Goal: Complete application form

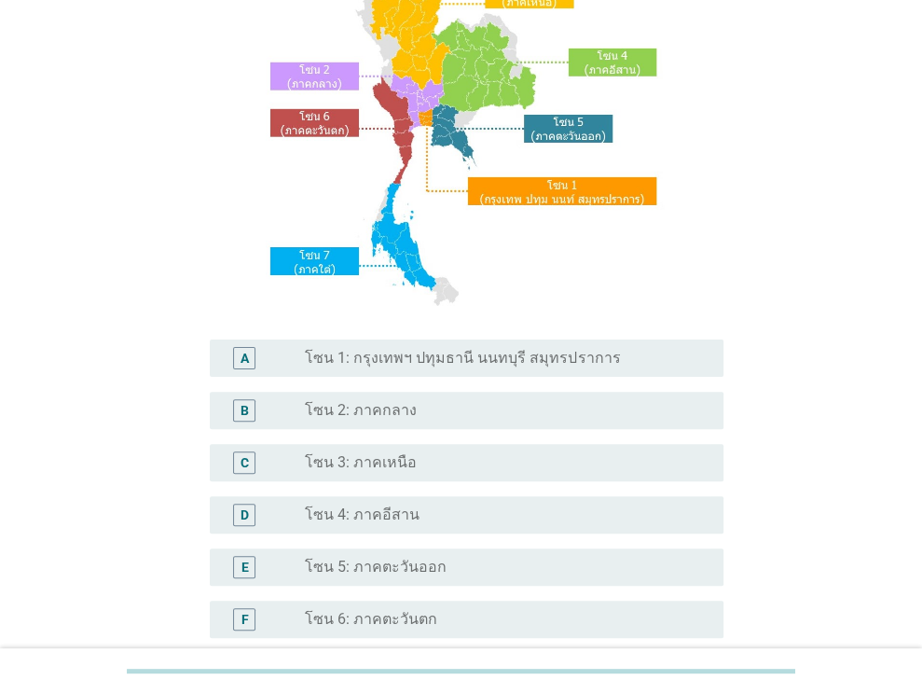
click at [539, 352] on label "โซน 1: กรุงเทพฯ ปทุมธานี นนทบุรี สมุทรปราการ" at bounding box center [462, 358] width 315 height 19
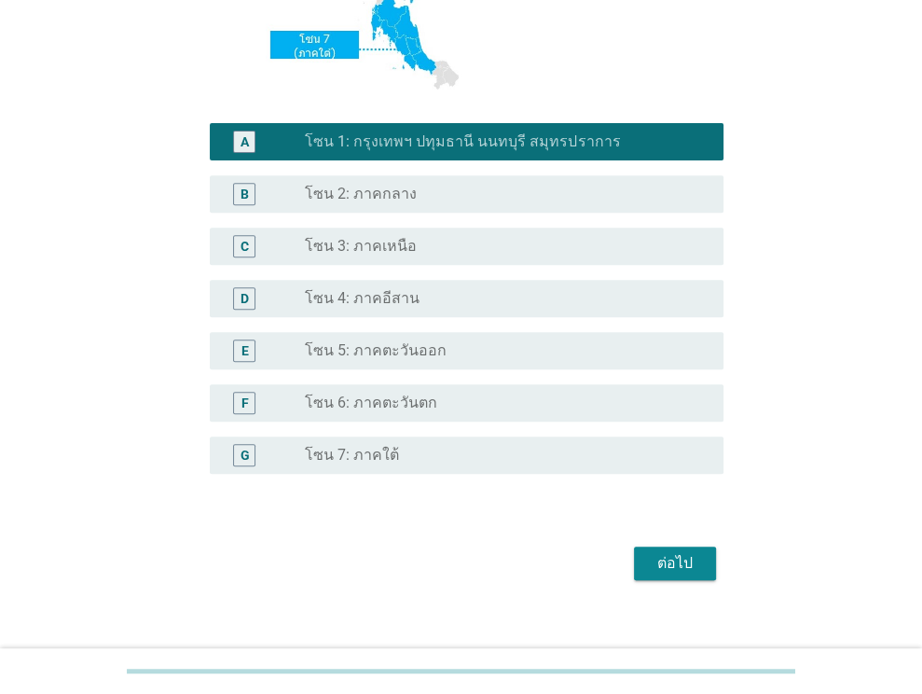
scroll to position [423, 0]
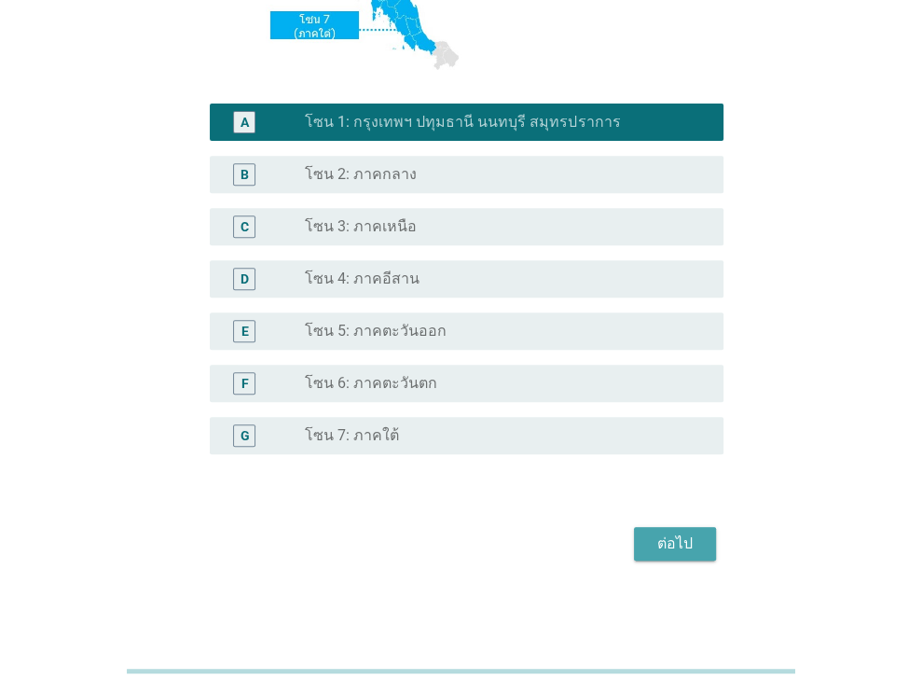
click at [673, 533] on div "ต่อไป" at bounding box center [675, 544] width 52 height 22
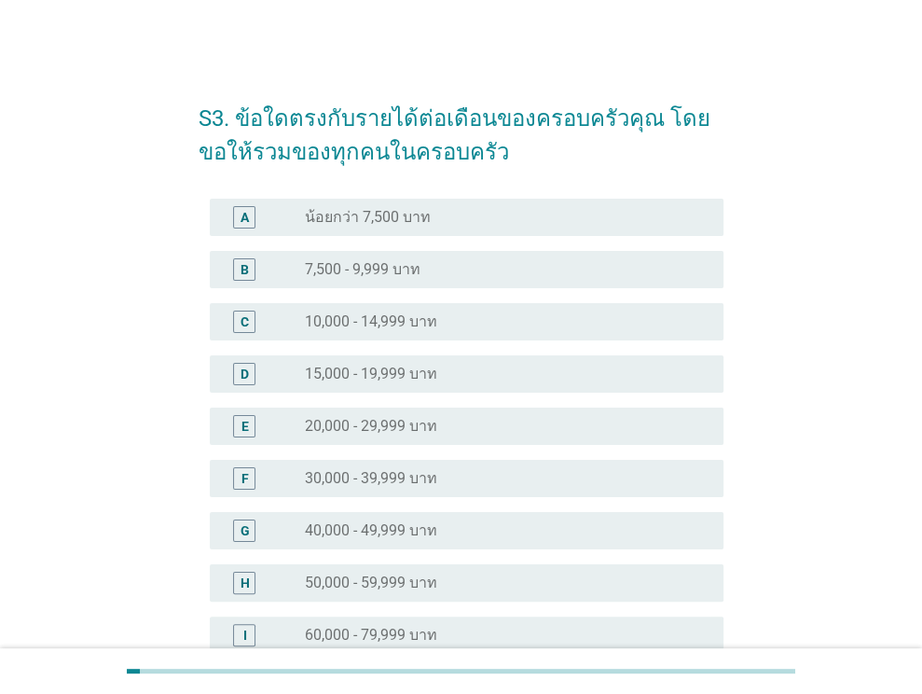
click at [439, 324] on div "radio_button_unchecked 10,000 - 14,999 บาท" at bounding box center [499, 321] width 389 height 19
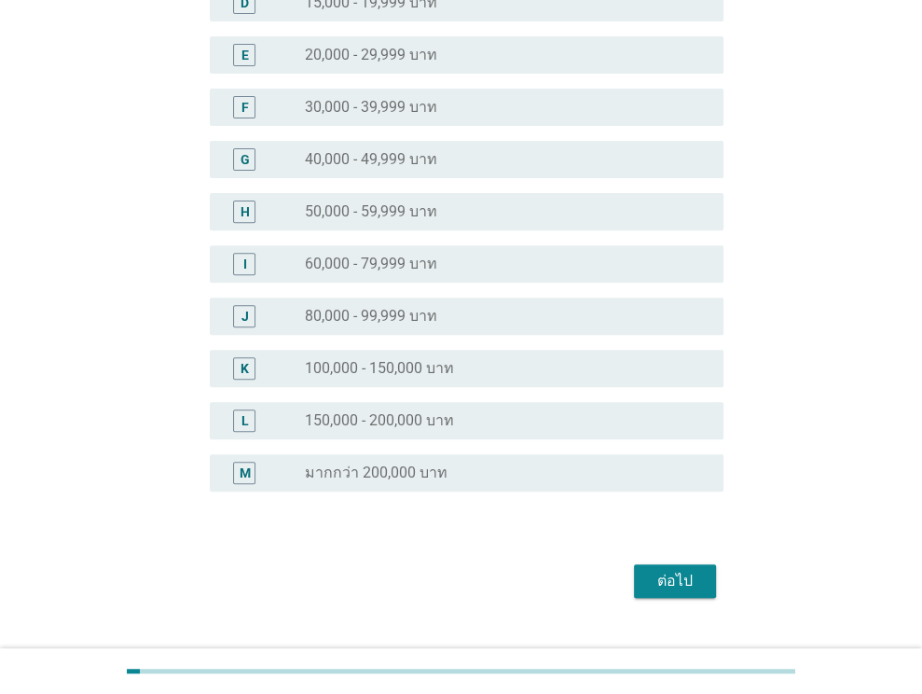
scroll to position [373, 0]
click at [678, 568] on div "ต่อไป" at bounding box center [675, 579] width 52 height 22
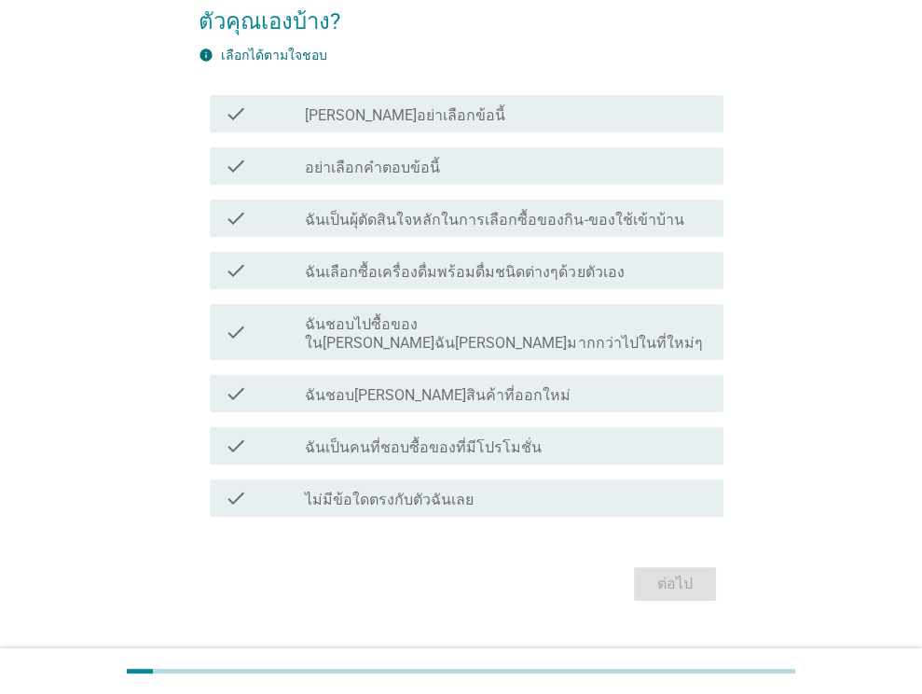
scroll to position [152, 0]
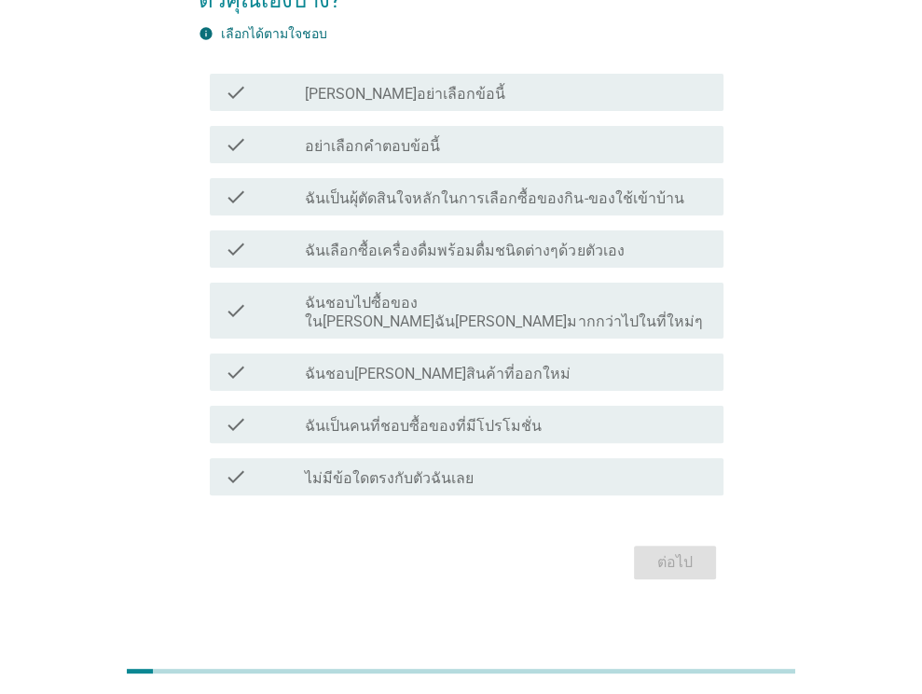
click at [514, 361] on div "check_box_outline_blank ฉันชอบ[PERSON_NAME]สินค้าที่ออกใหม่" at bounding box center [507, 372] width 404 height 22
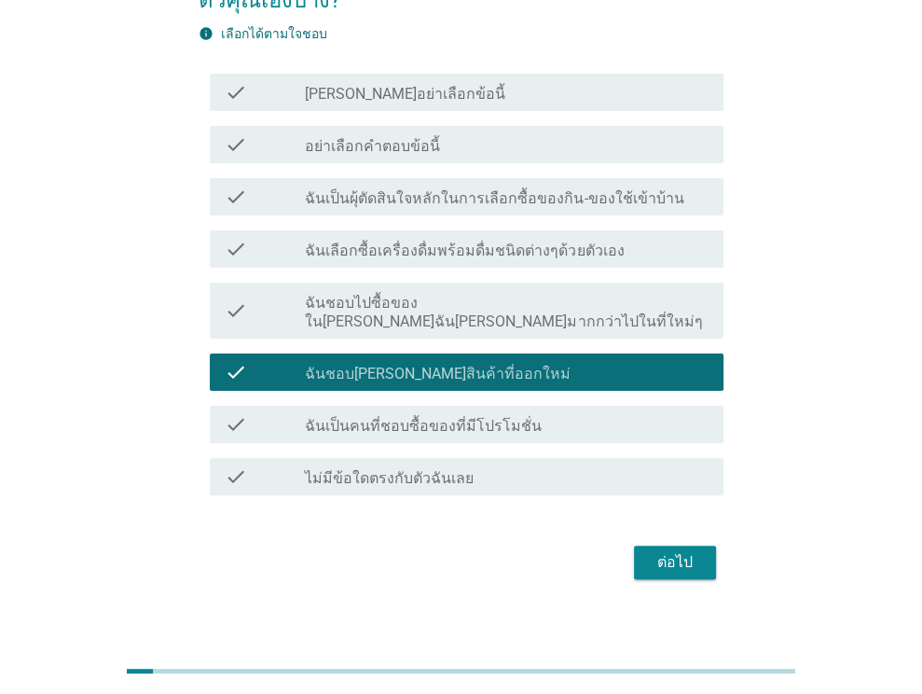
click at [696, 540] on div "ต่อไป" at bounding box center [461, 562] width 525 height 45
click at [696, 551] on div "ต่อไป" at bounding box center [675, 562] width 52 height 22
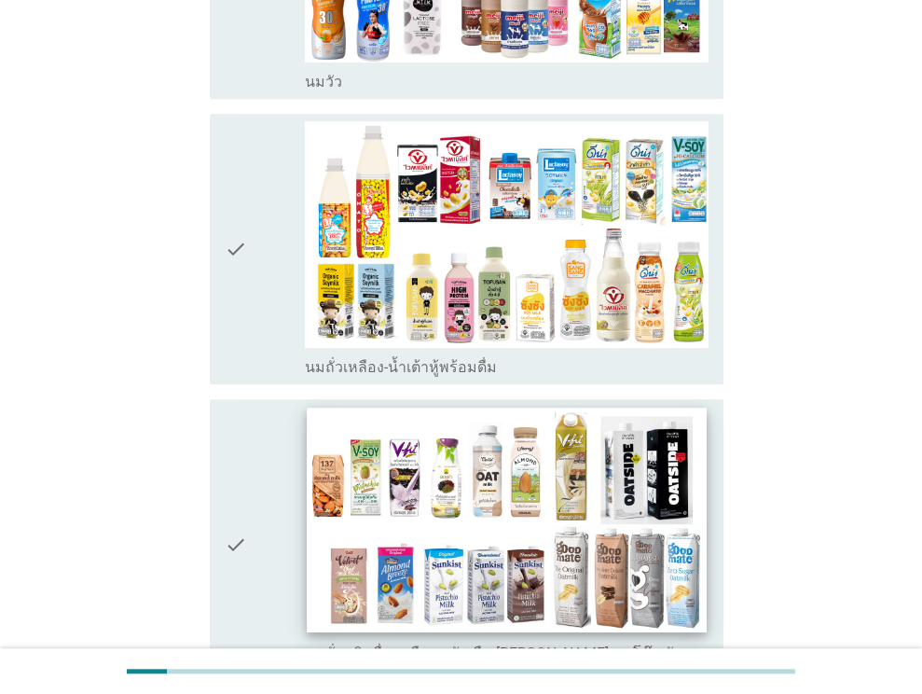
scroll to position [560, 0]
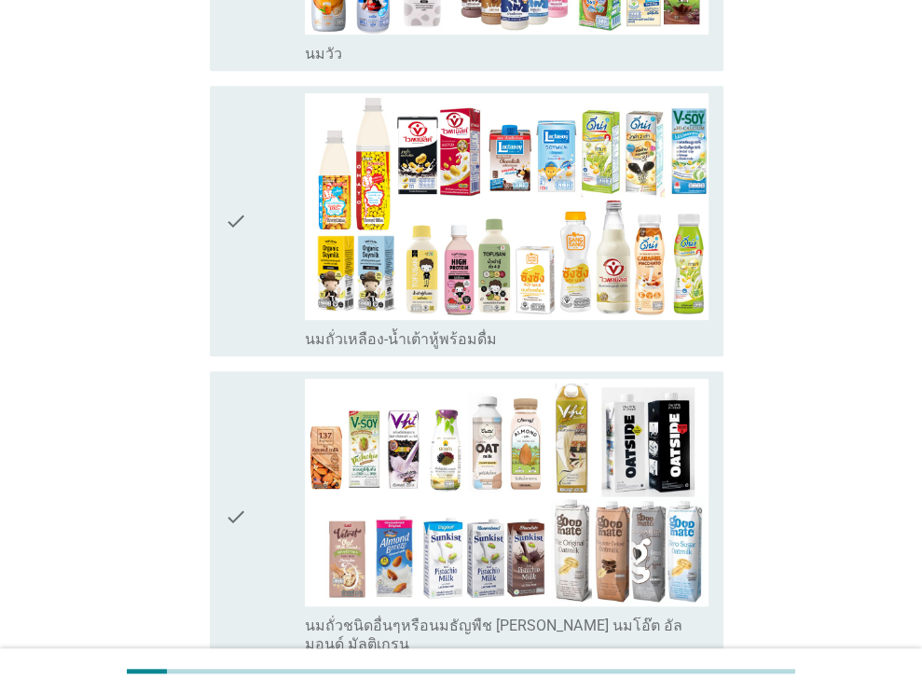
click at [227, 217] on icon "check" at bounding box center [236, 221] width 22 height 256
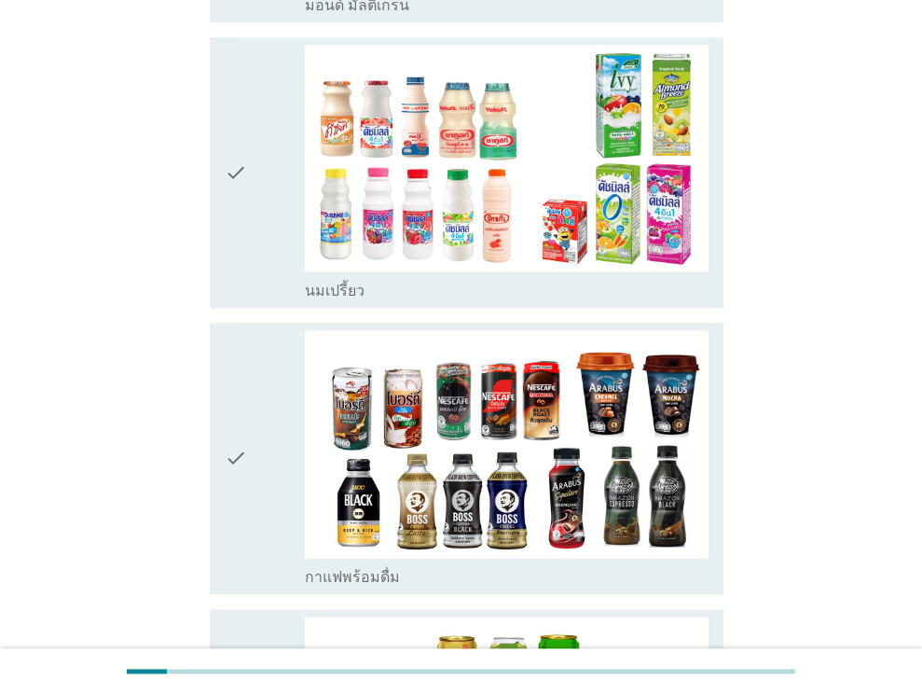
scroll to position [1213, 0]
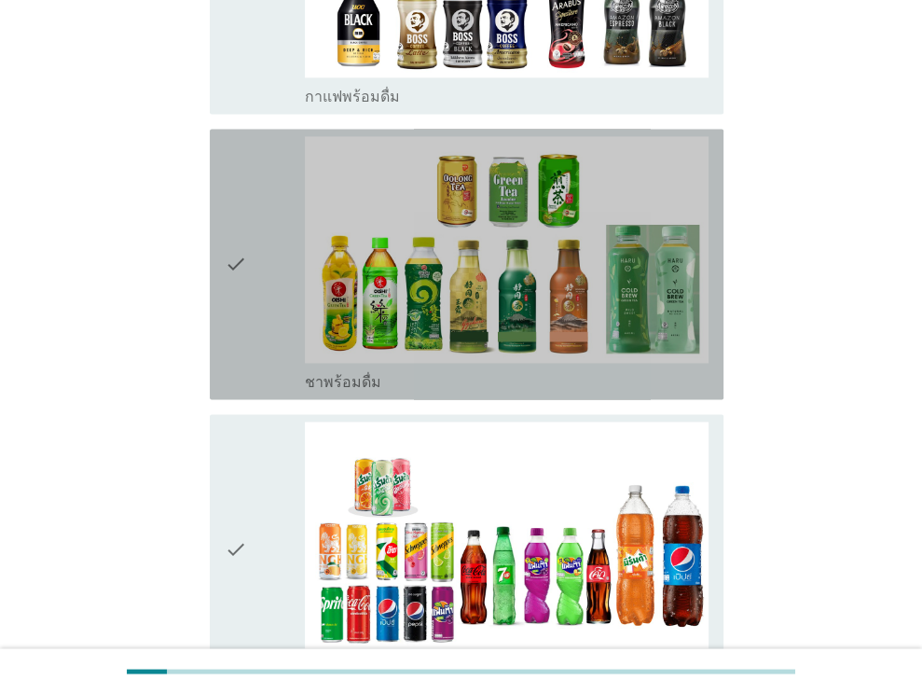
click at [268, 229] on div "check" at bounding box center [265, 264] width 81 height 256
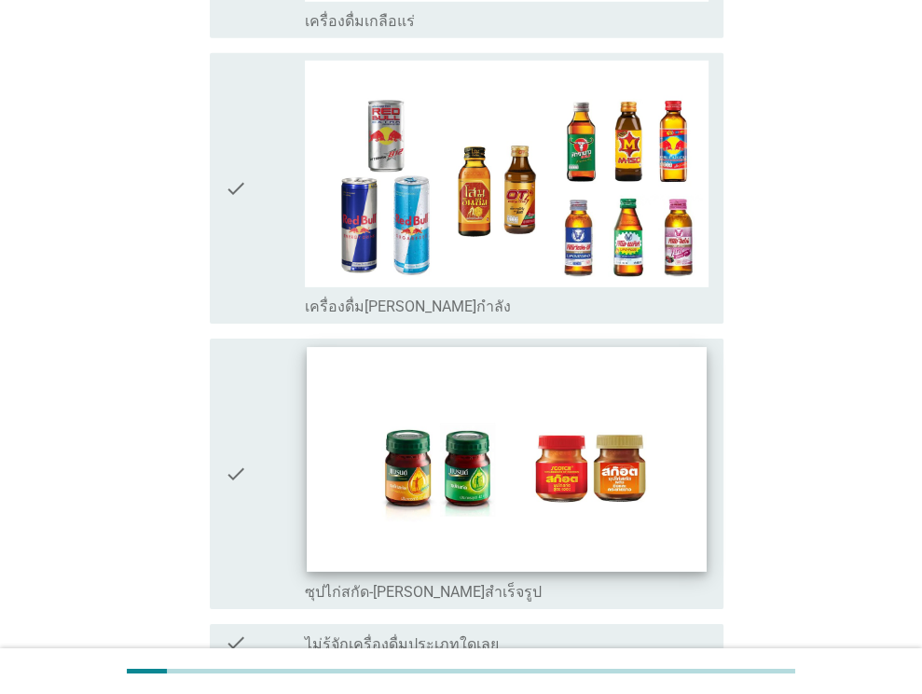
scroll to position [3880, 0]
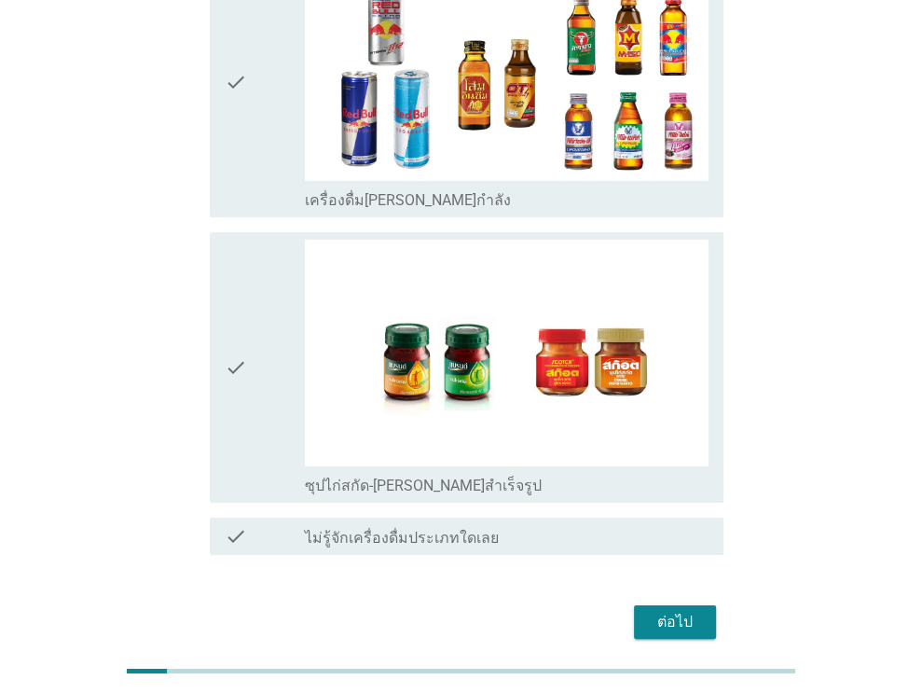
click at [661, 611] on div "ต่อไป" at bounding box center [675, 622] width 52 height 22
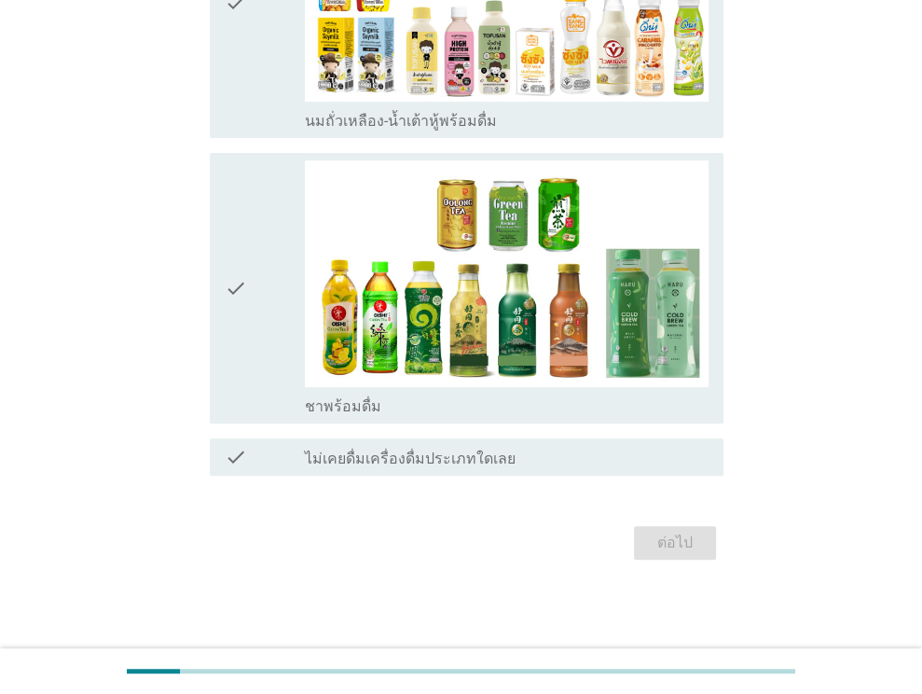
scroll to position [0, 0]
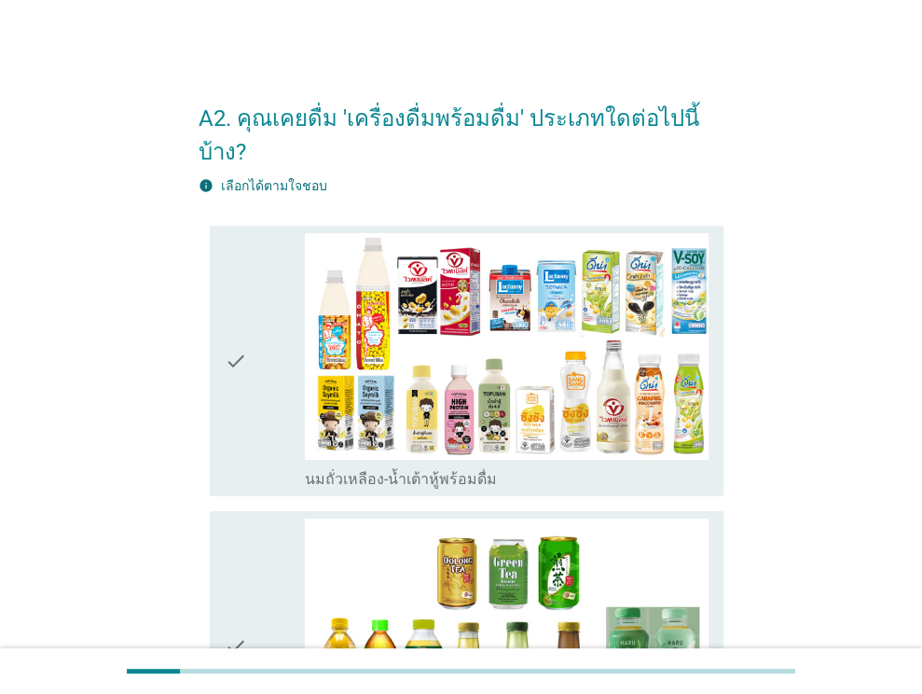
click at [229, 519] on icon "check" at bounding box center [236, 647] width 22 height 256
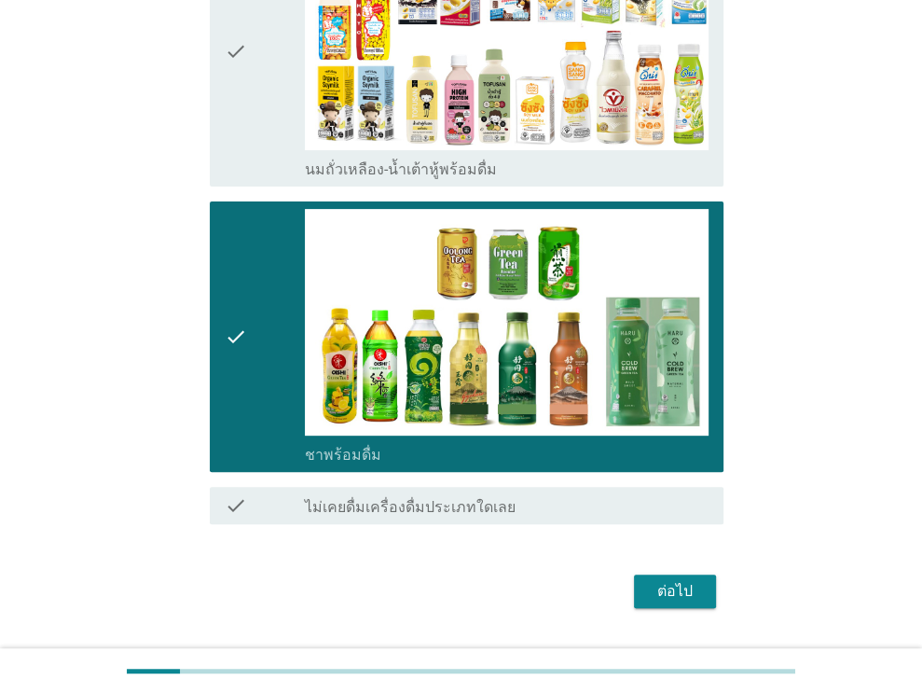
scroll to position [323, 0]
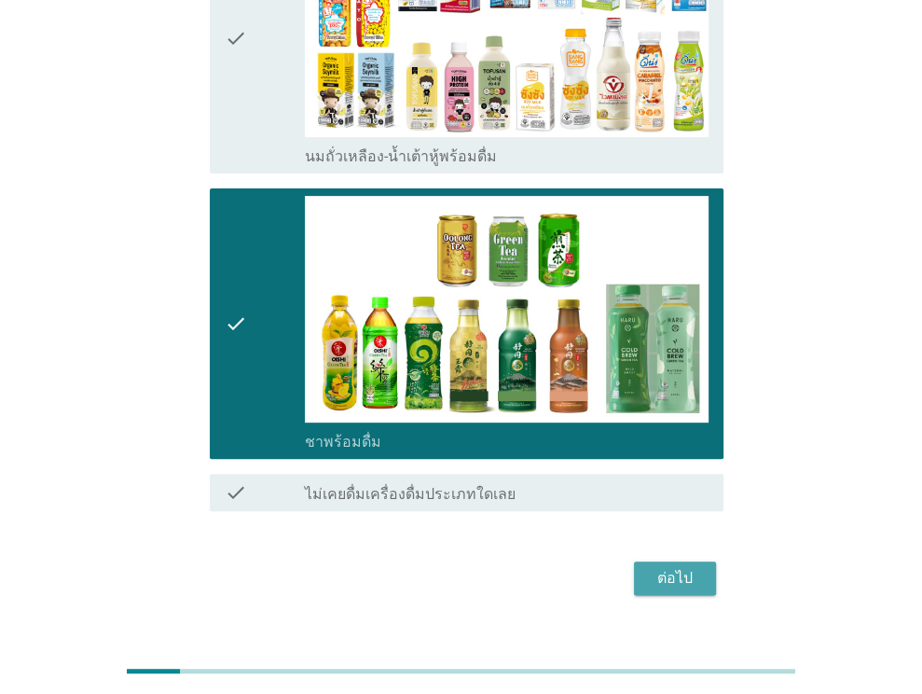
click at [679, 567] on div "ต่อไป" at bounding box center [675, 578] width 52 height 22
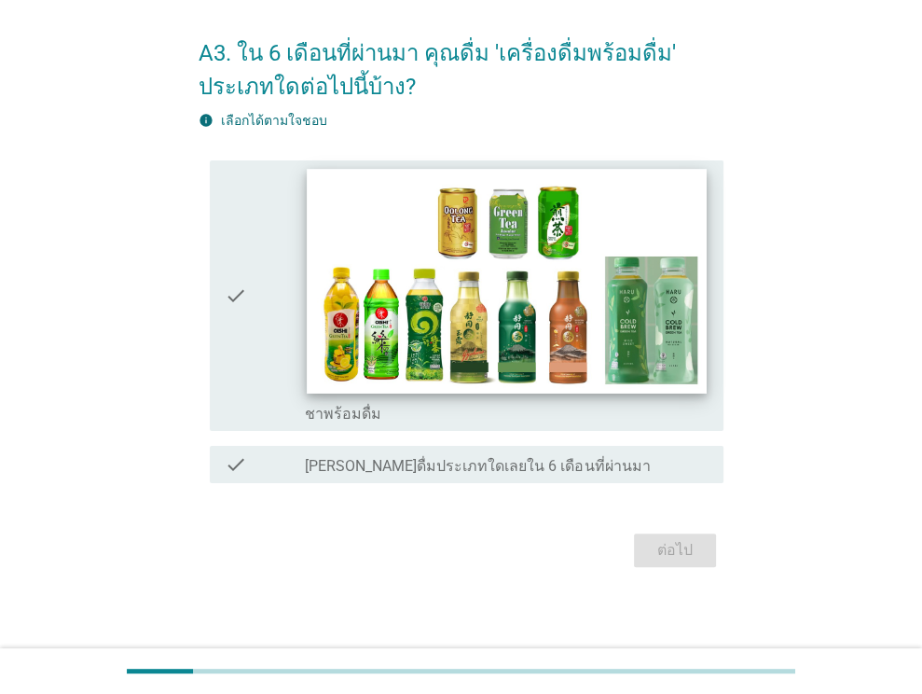
scroll to position [71, 0]
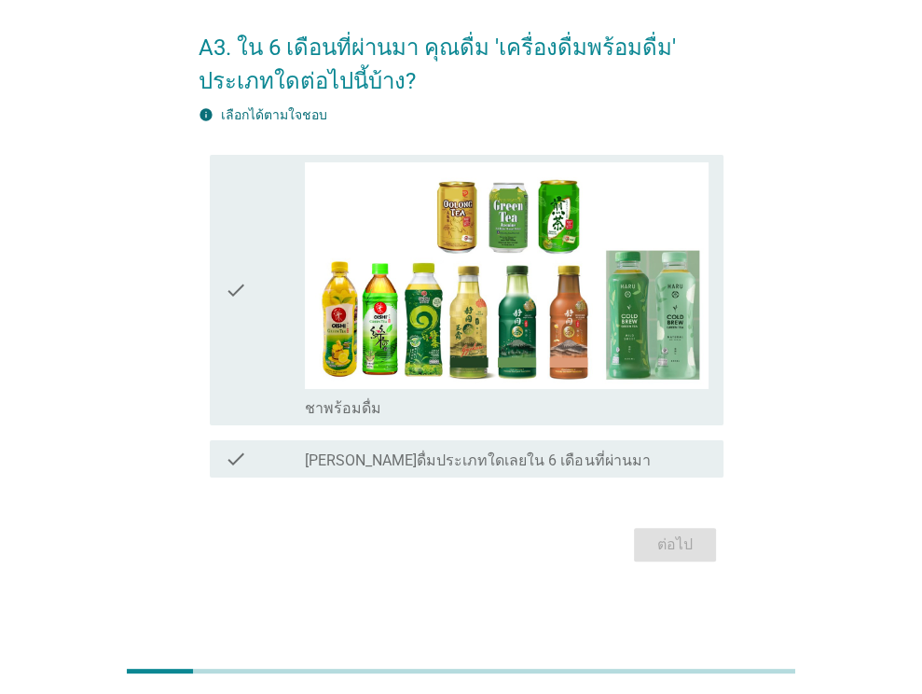
click at [272, 292] on div "check" at bounding box center [265, 290] width 81 height 256
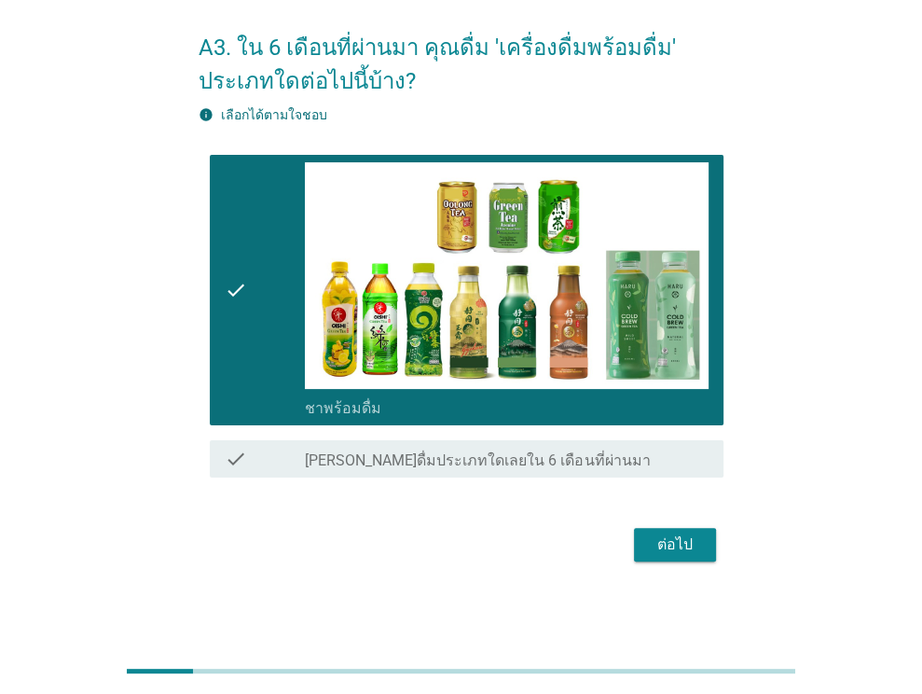
click at [697, 529] on button "ต่อไป" at bounding box center [675, 545] width 82 height 34
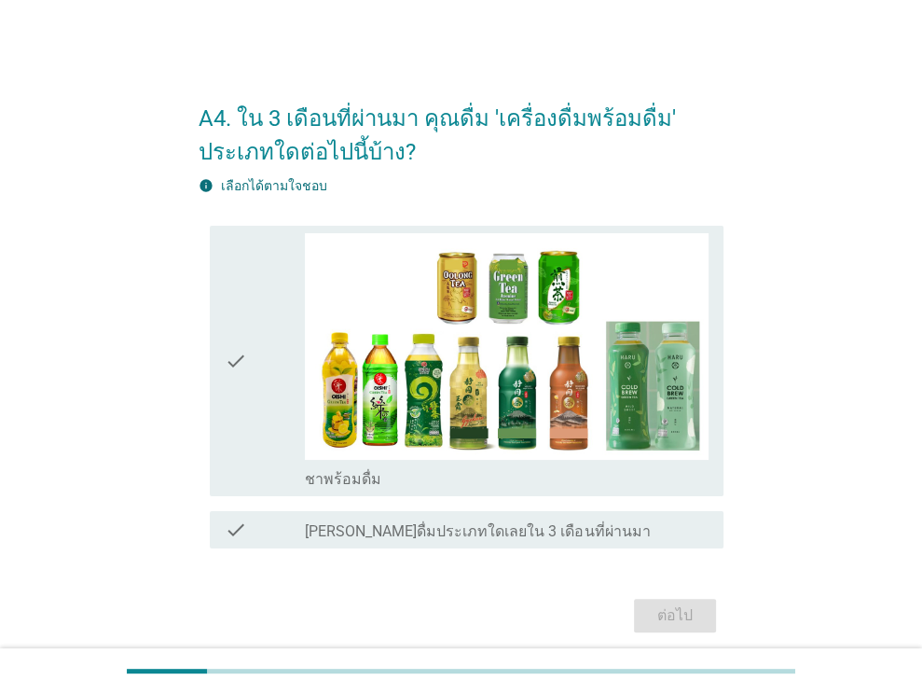
click at [252, 376] on div "check" at bounding box center [265, 361] width 81 height 256
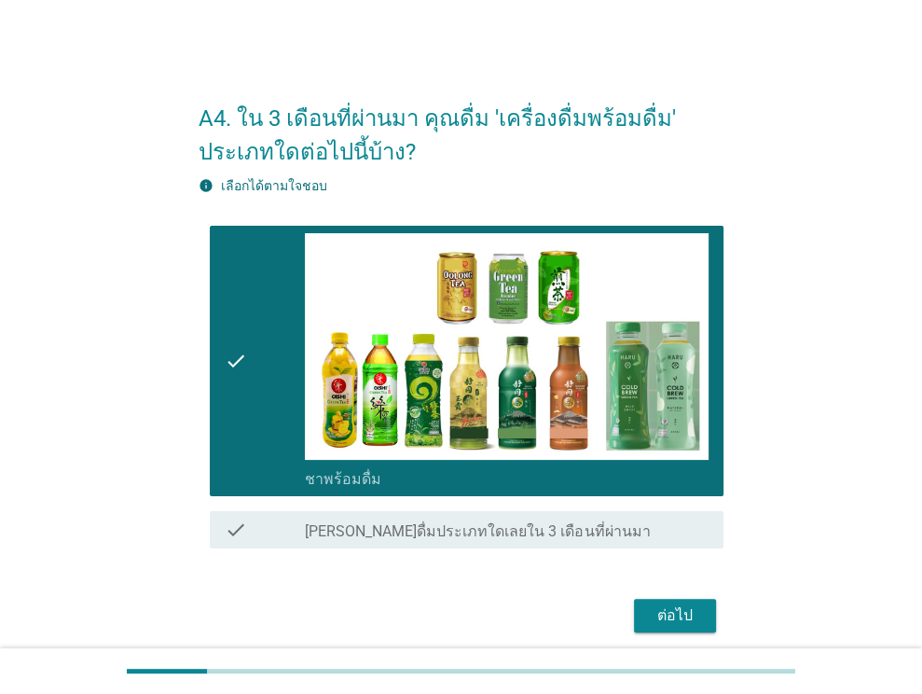
click at [701, 611] on button "ต่อไป" at bounding box center [675, 616] width 82 height 34
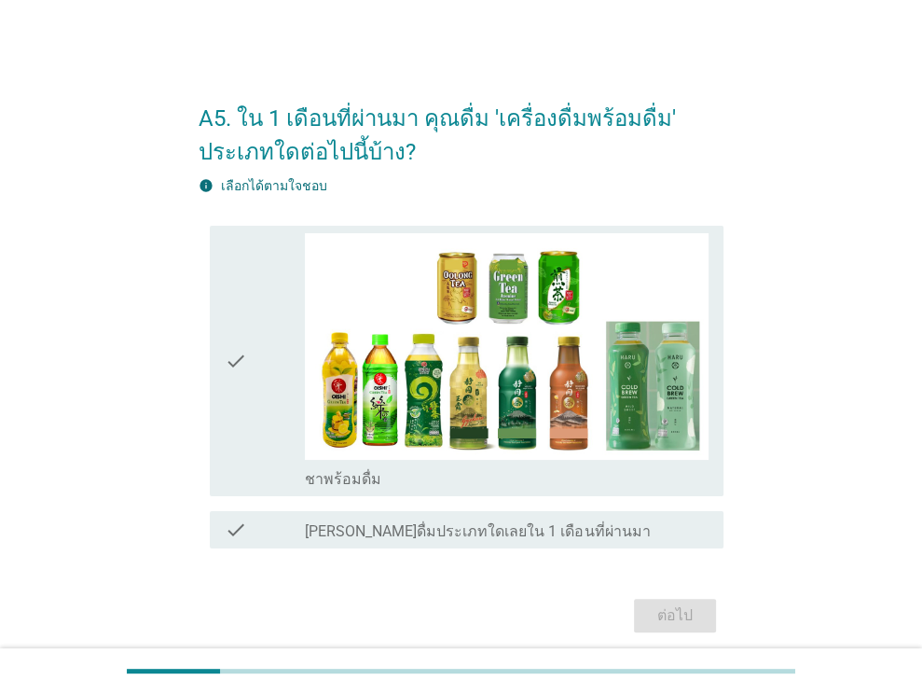
click at [244, 360] on icon "check" at bounding box center [236, 361] width 22 height 256
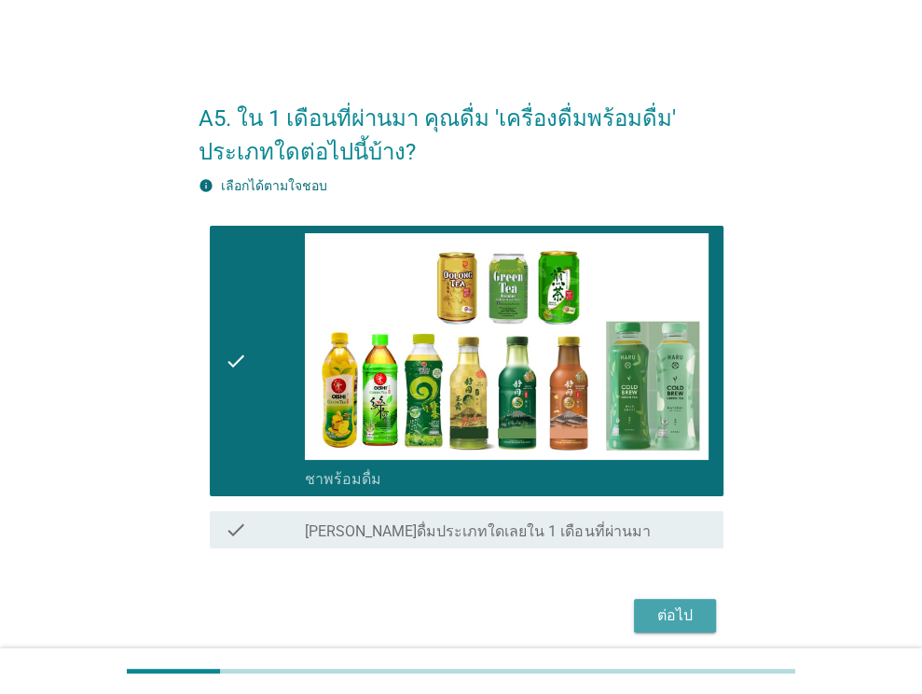
click at [696, 611] on div "ต่อไป" at bounding box center [675, 615] width 52 height 22
